Goal: Navigation & Orientation: Find specific page/section

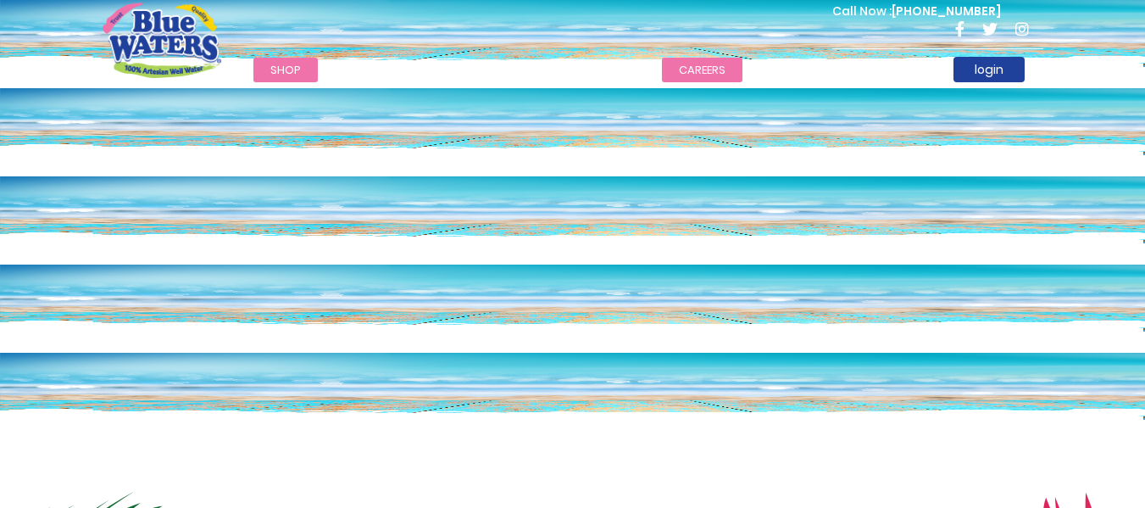
click at [702, 70] on link "careers" at bounding box center [702, 70] width 80 height 25
